Goal: Information Seeking & Learning: Get advice/opinions

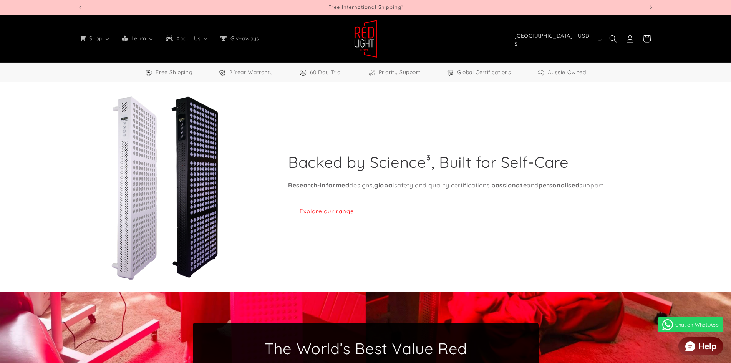
select select "*****"
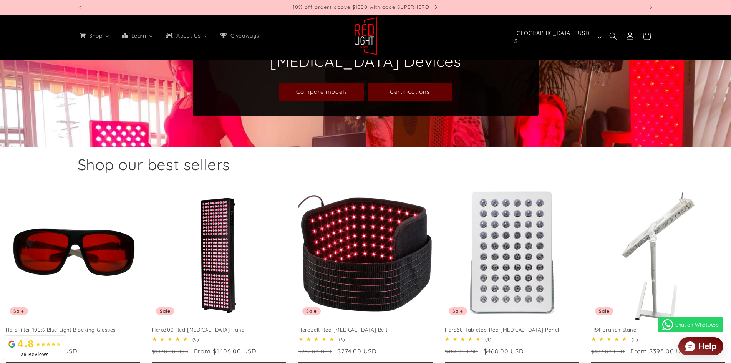
scroll to position [422, 0]
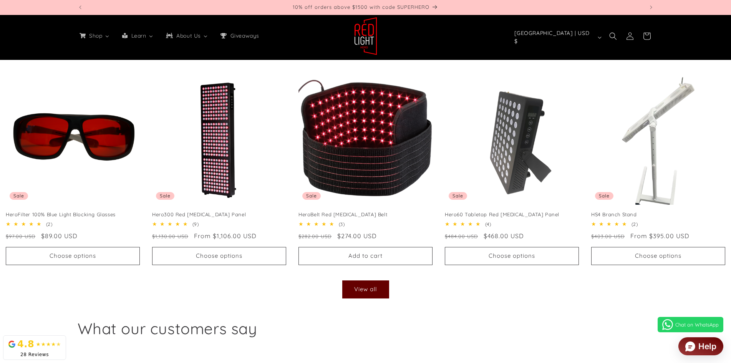
click at [550, 313] on div "What our customers say" at bounding box center [365, 324] width 731 height 43
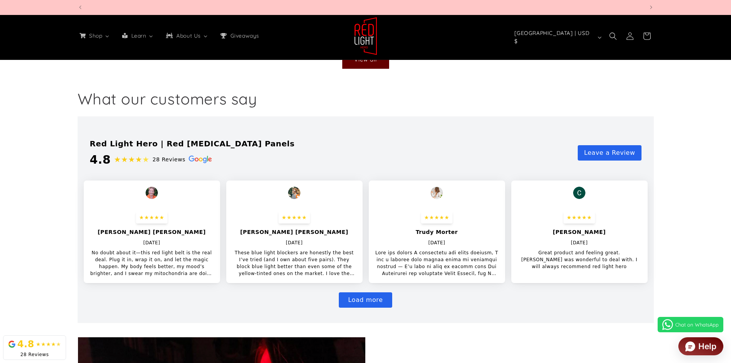
scroll to position [0, 2264]
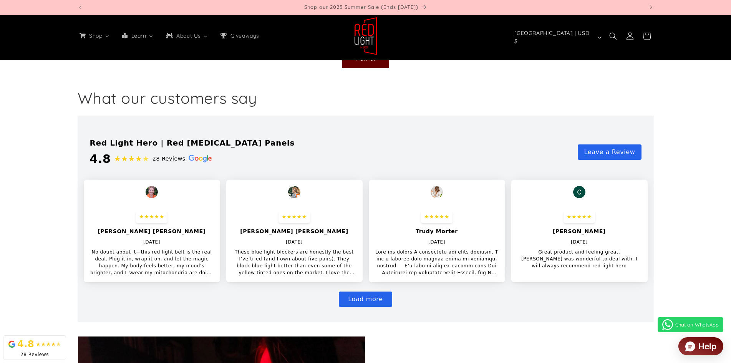
click at [372, 302] on button "Load more" at bounding box center [365, 298] width 53 height 15
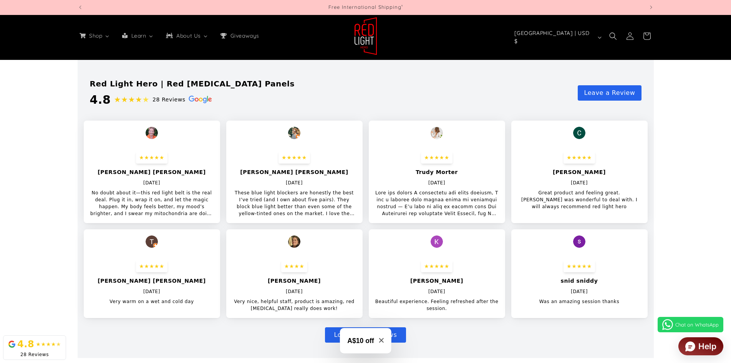
scroll to position [768, 0]
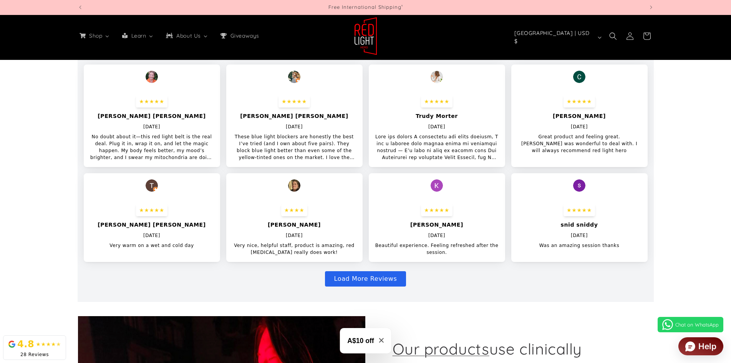
click at [370, 280] on button "Load More Reviews" at bounding box center [365, 278] width 81 height 15
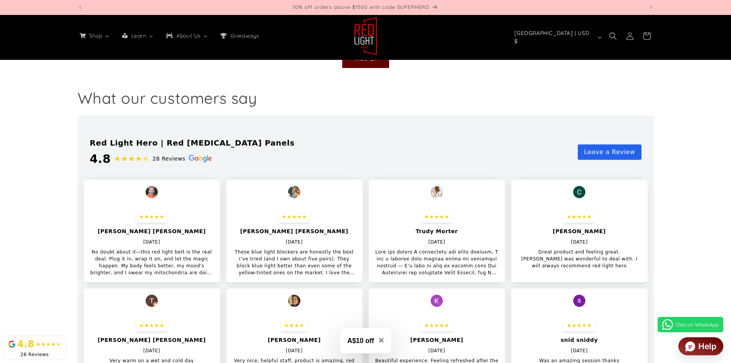
scroll to position [691, 0]
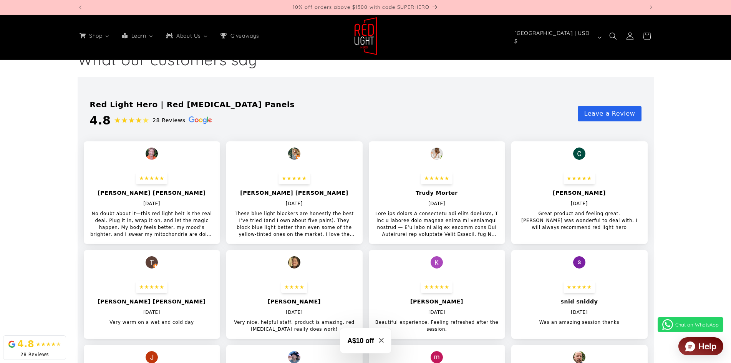
drag, startPoint x: 91, startPoint y: 214, endPoint x: 207, endPoint y: 237, distance: 117.8
click at [207, 237] on p "No doubt about it—this red light belt is the real deal. Plug it in, wrap it on,…" at bounding box center [152, 224] width 124 height 28
click at [408, 86] on div "Red Light Hero | Red [MEDICAL_DATA] Panels 4.8 ★★★★ ★ 28 Reviews Leave a Review…" at bounding box center [366, 282] width 576 height 410
drag, startPoint x: 230, startPoint y: 212, endPoint x: 365, endPoint y: 238, distance: 137.2
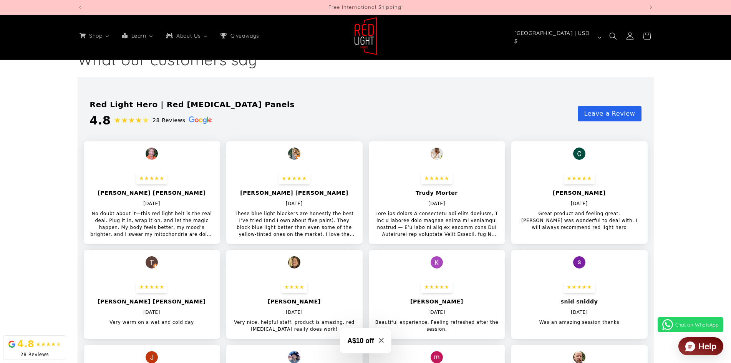
click at [365, 238] on div "★★★★★ [PERSON_NAME] [PERSON_NAME] [DATE] No doubt about it—this red light belt …" at bounding box center [366, 294] width 564 height 306
click at [350, 71] on div "What our customers say" at bounding box center [365, 55] width 731 height 43
drag, startPoint x: 375, startPoint y: 213, endPoint x: 493, endPoint y: 234, distance: 120.1
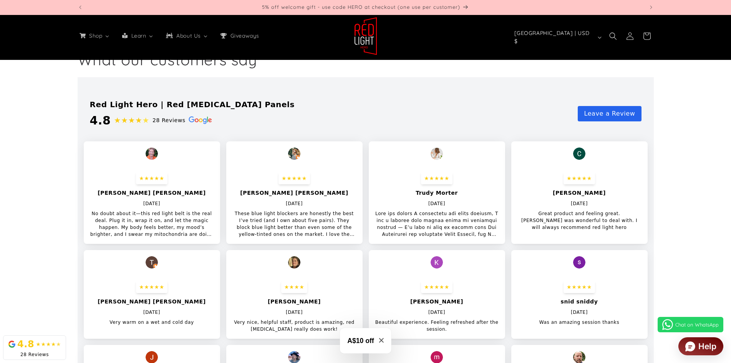
click at [493, 234] on p at bounding box center [437, 224] width 124 height 28
click at [701, 227] on section at bounding box center [365, 282] width 731 height 410
drag, startPoint x: 526, startPoint y: 213, endPoint x: 609, endPoint y: 230, distance: 84.7
click at [609, 230] on p "Great product and feeling great. [PERSON_NAME] was wonderful to deal with. I wi…" at bounding box center [579, 220] width 124 height 21
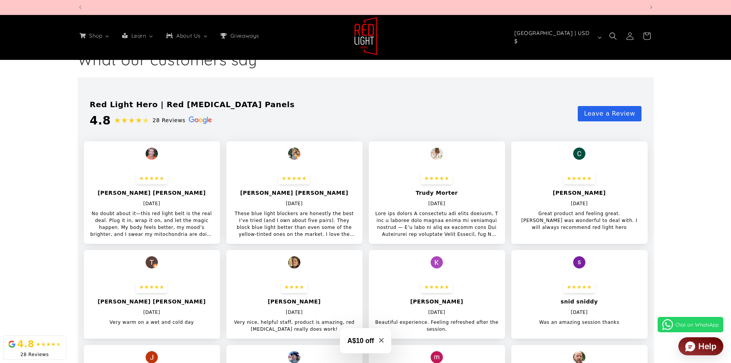
scroll to position [0, 2264]
click at [680, 248] on section at bounding box center [365, 282] width 731 height 410
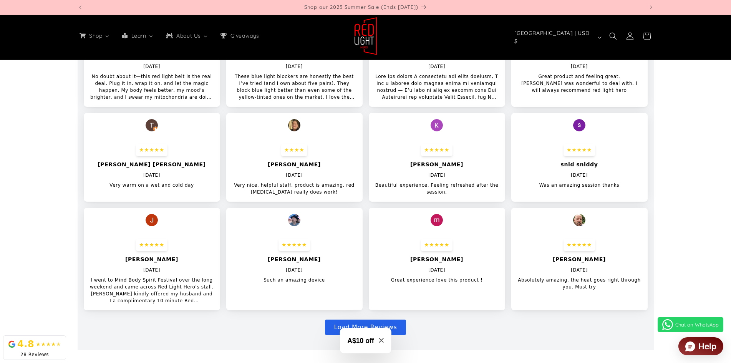
scroll to position [0, 0]
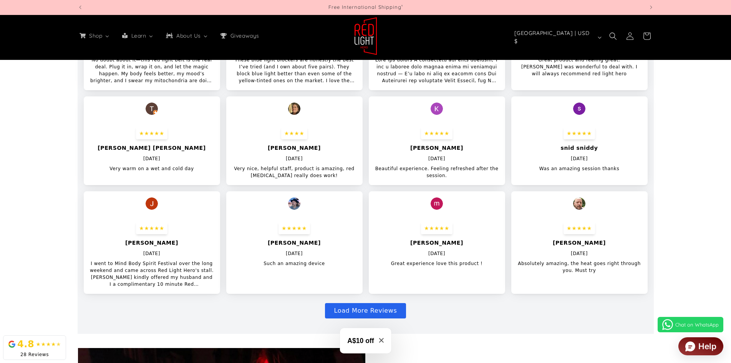
drag, startPoint x: 539, startPoint y: 169, endPoint x: 627, endPoint y: 174, distance: 88.1
click at [627, 174] on div "★★★★★ snid sniddy [DATE] Was an amazing session thanks" at bounding box center [579, 149] width 136 height 57
click at [680, 186] on section at bounding box center [365, 129] width 731 height 410
drag, startPoint x: 379, startPoint y: 169, endPoint x: 453, endPoint y: 183, distance: 75.8
click at [453, 183] on div "★★★★★ [PERSON_NAME] [DATE] Beautiful experience. Feeling refreshed after the se…" at bounding box center [437, 153] width 136 height 64
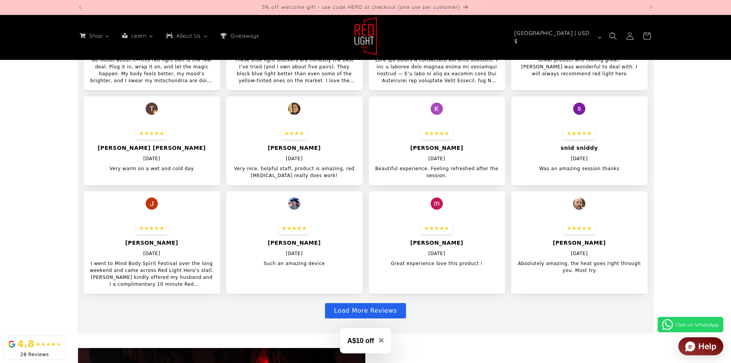
drag, startPoint x: 238, startPoint y: 169, endPoint x: 334, endPoint y: 185, distance: 96.9
click at [334, 185] on div "★★★★ [PERSON_NAME] [DATE] Very nice, helpful staff, product is amazing, red [ME…" at bounding box center [294, 153] width 136 height 64
drag, startPoint x: 107, startPoint y: 167, endPoint x: 199, endPoint y: 170, distance: 92.2
click at [199, 170] on div "★★★★★ [PERSON_NAME] [PERSON_NAME] [DATE] Very warm on a wet and cold day" at bounding box center [152, 149] width 136 height 57
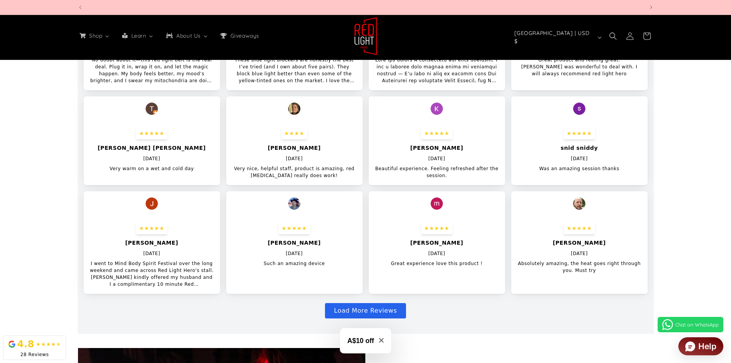
scroll to position [0, 2264]
click at [15, 248] on section at bounding box center [365, 129] width 731 height 410
drag, startPoint x: 91, startPoint y: 263, endPoint x: 205, endPoint y: 284, distance: 115.6
click at [205, 284] on p "I went to Mind Body Spirit Festival over the long weekend and came across Red L…" at bounding box center [152, 274] width 124 height 28
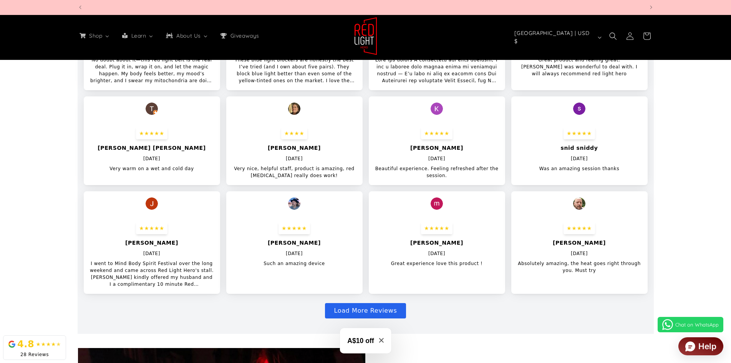
scroll to position [0, 1132]
click at [25, 222] on section at bounding box center [365, 129] width 731 height 410
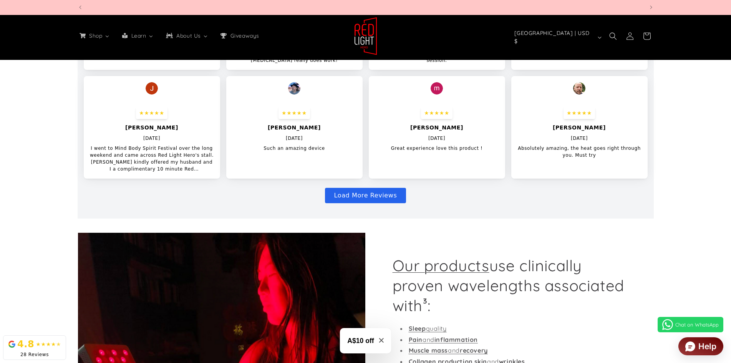
scroll to position [0, 1698]
click at [362, 192] on button "Load More Reviews" at bounding box center [365, 195] width 81 height 15
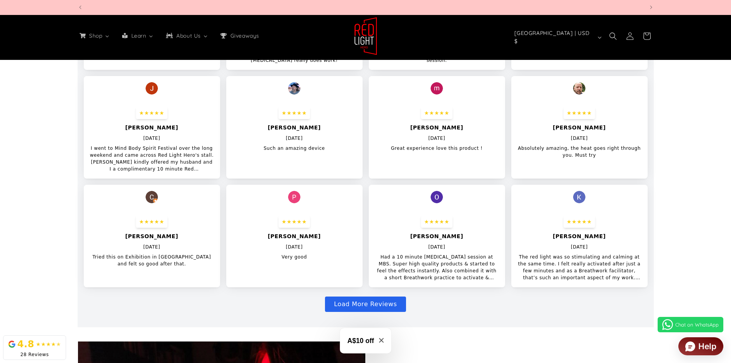
drag, startPoint x: 393, startPoint y: 147, endPoint x: 503, endPoint y: 154, distance: 110.4
click at [503, 154] on div "★★★★★ [PERSON_NAME] [DATE] Great experience love this product !" at bounding box center [437, 129] width 136 height 57
drag, startPoint x: 379, startPoint y: 255, endPoint x: 503, endPoint y: 278, distance: 126.1
click at [503, 278] on div "★★★★★ [PERSON_NAME] [DATE] Had a 10 minute [MEDICAL_DATA] session at MBS. Super…" at bounding box center [437, 248] width 136 height 78
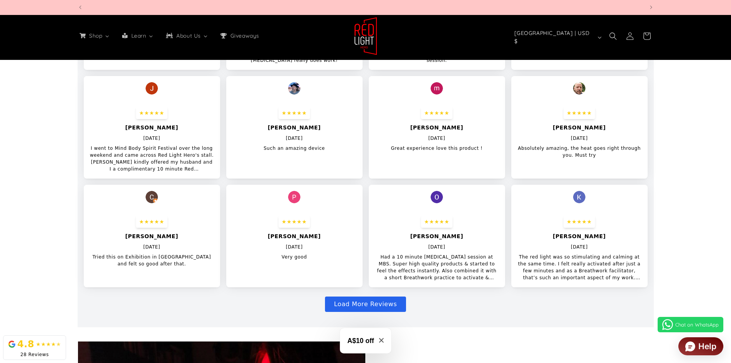
scroll to position [0, 1132]
click at [715, 233] on section at bounding box center [365, 67] width 731 height 519
drag, startPoint x: 519, startPoint y: 256, endPoint x: 649, endPoint y: 283, distance: 132.1
click at [649, 283] on div "Red Light Hero | Red [MEDICAL_DATA] Panels 4.8 ★★★★ ★ 28 Reviews Leave a Review…" at bounding box center [366, 67] width 576 height 519
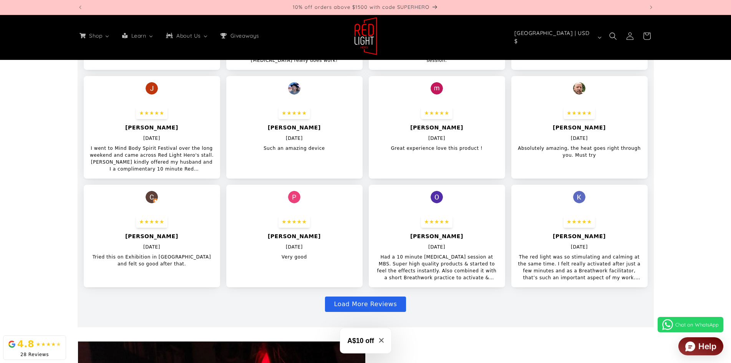
click at [728, 269] on section at bounding box center [365, 67] width 731 height 519
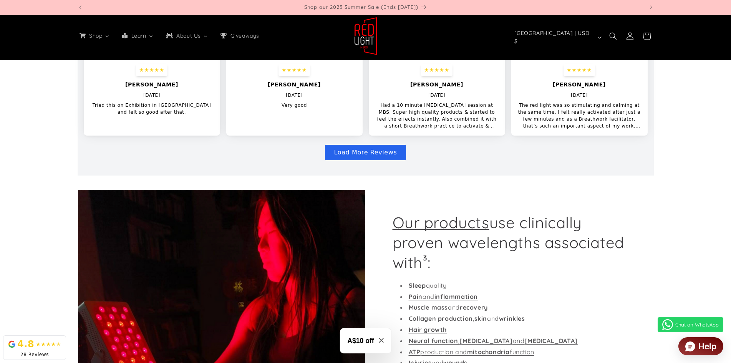
scroll to position [1113, 0]
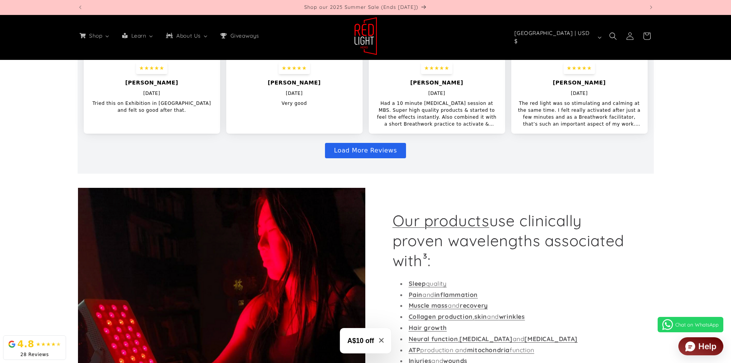
click at [369, 149] on button "Load More Reviews" at bounding box center [365, 150] width 81 height 15
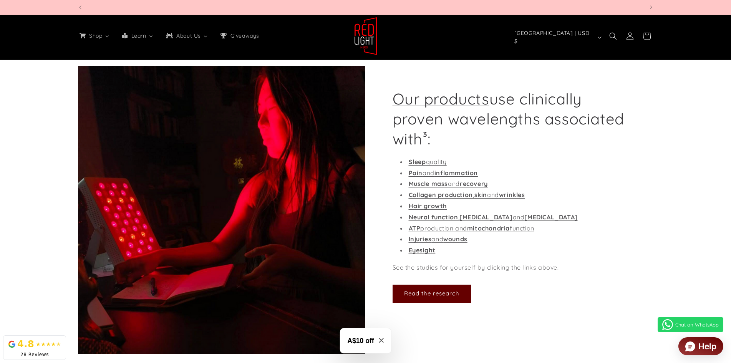
scroll to position [0, 0]
drag, startPoint x: 387, startPoint y: 93, endPoint x: 435, endPoint y: 118, distance: 53.9
click at [435, 118] on div "Our products use clinically proven wavelengths associated with³: Sleep quality …" at bounding box center [510, 210] width 288 height 289
click at [724, 207] on div "Our products use clinically proven wavelengths associated with³: Sleep quality …" at bounding box center [365, 203] width 731 height 303
